Goal: Information Seeking & Learning: Learn about a topic

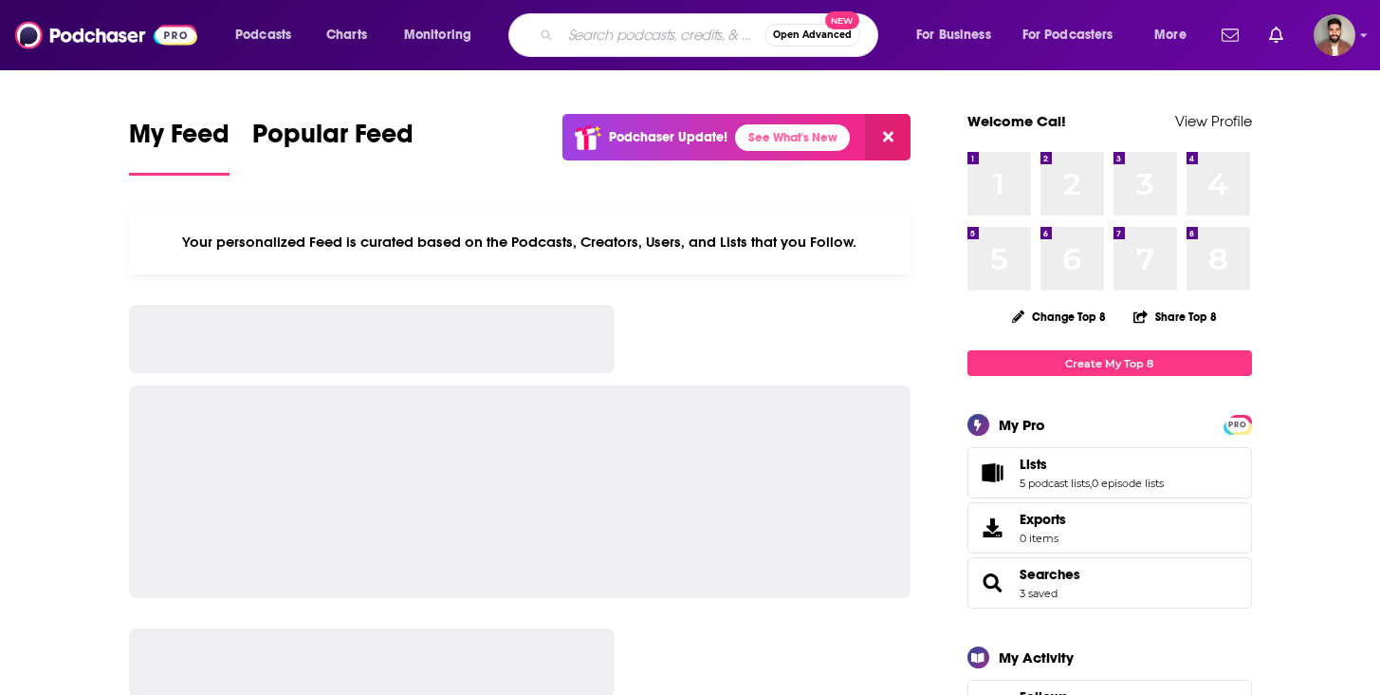
click at [617, 37] on input "Search podcasts, credits, & more..." at bounding box center [663, 35] width 204 height 30
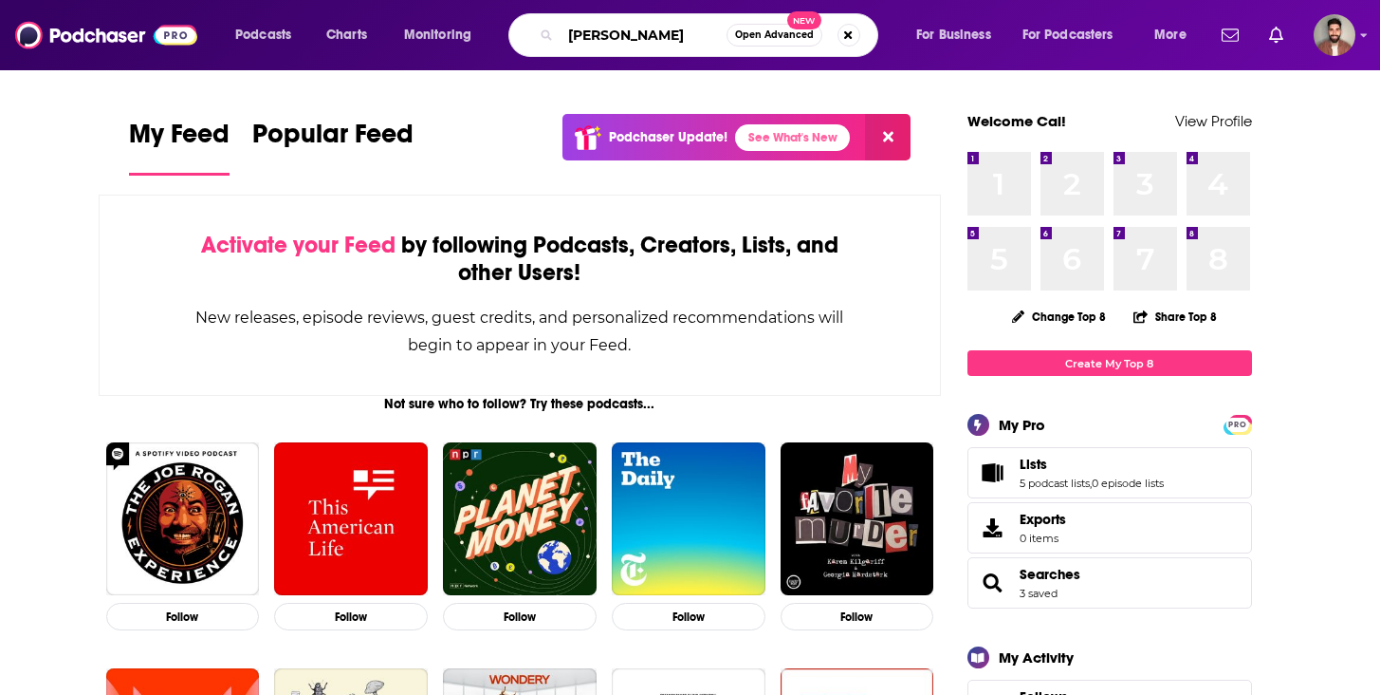
type input "[PERSON_NAME]"
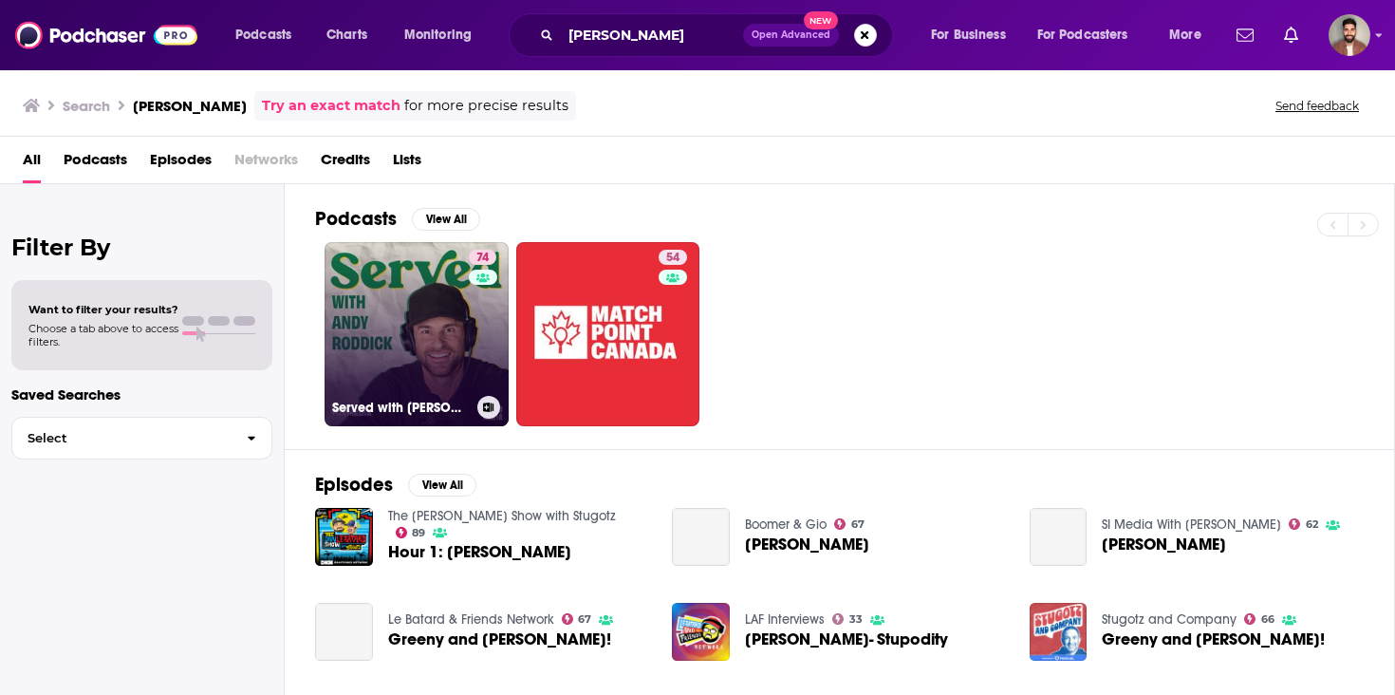
click at [418, 343] on link "74 Served with [PERSON_NAME]" at bounding box center [416, 334] width 184 height 184
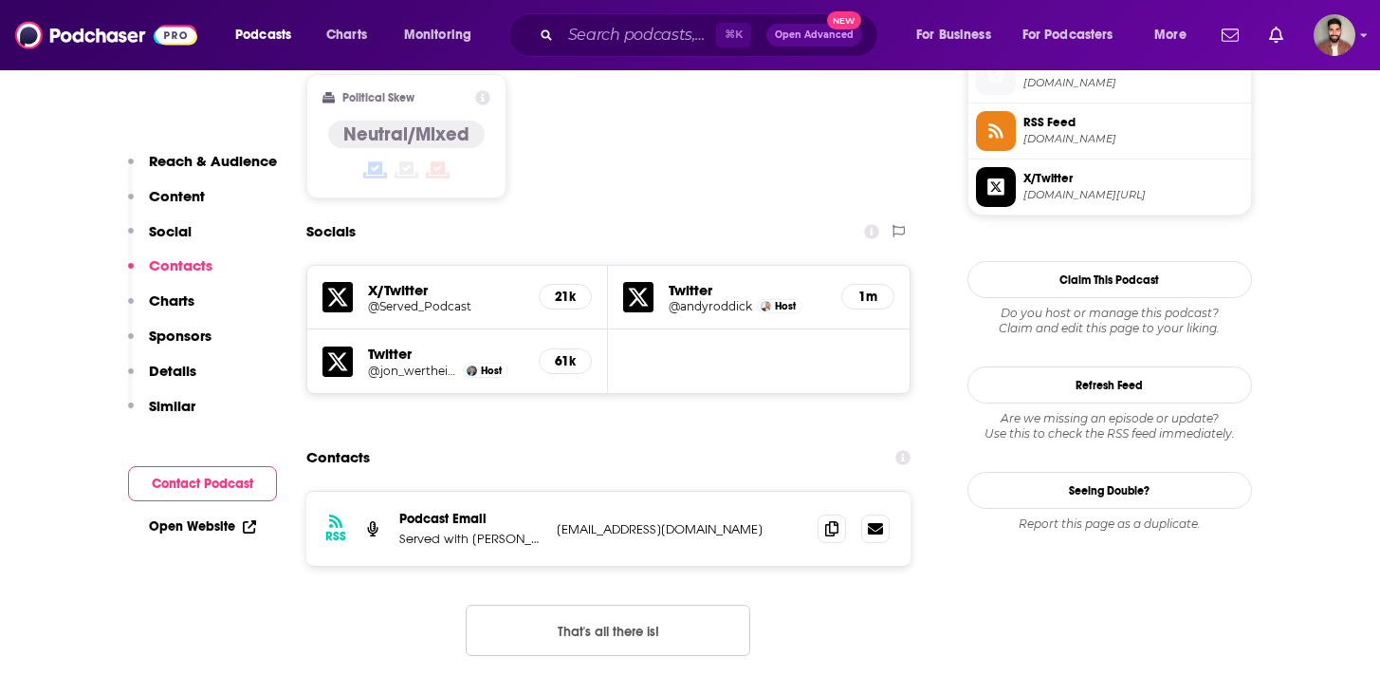
scroll to position [1562, 0]
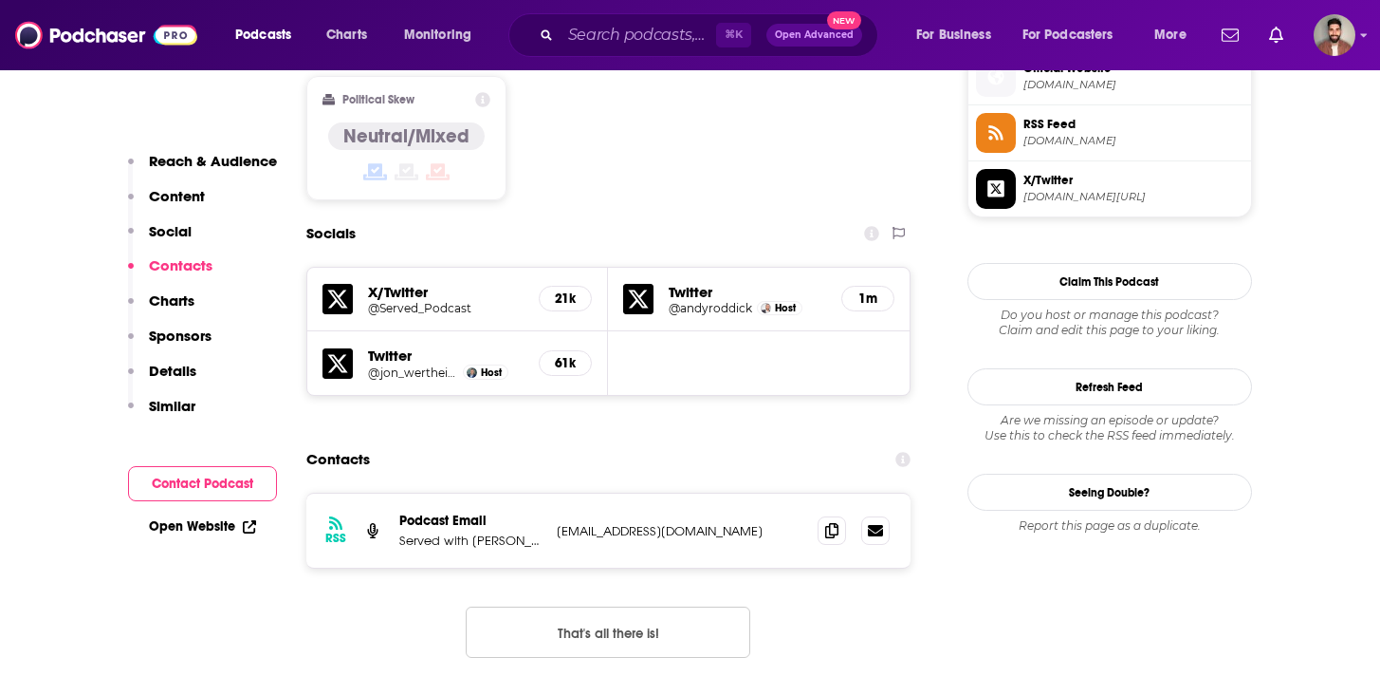
click at [623, 606] on button "That's all there is!" at bounding box center [608, 631] width 285 height 51
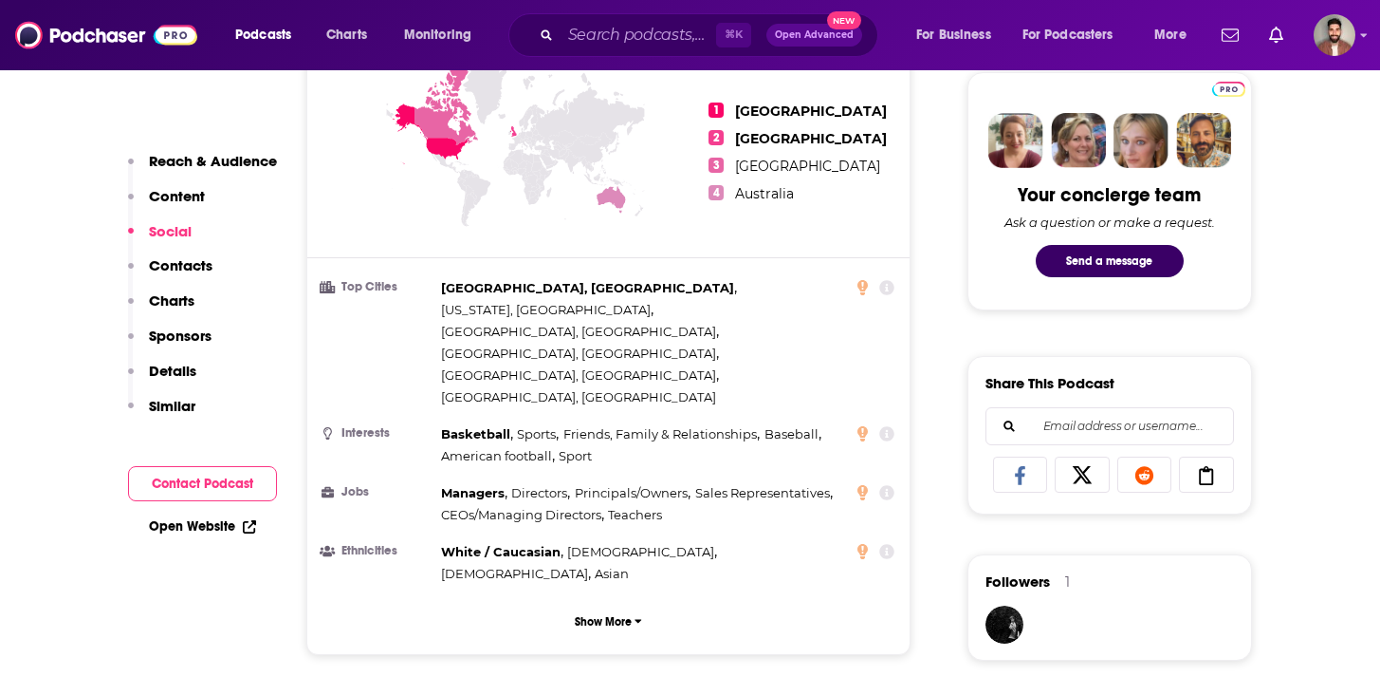
scroll to position [0, 0]
